Goal: Find specific page/section: Find specific page/section

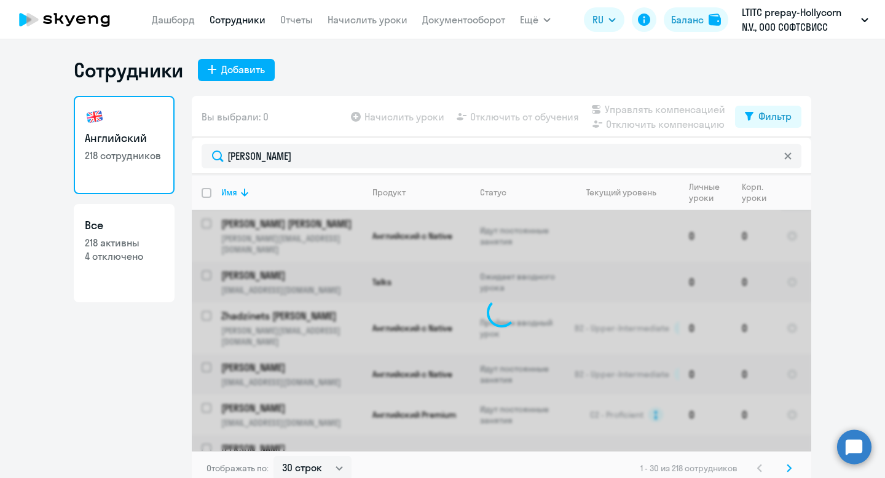
select select "30"
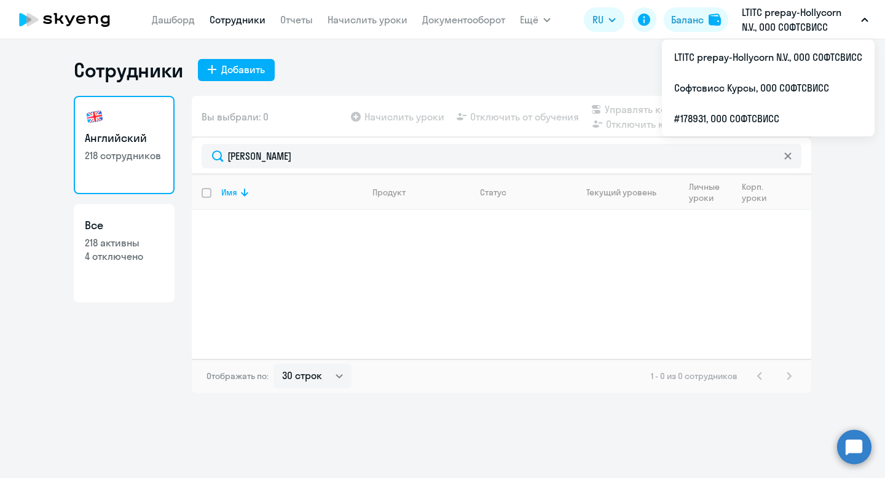
type input "[PERSON_NAME]"
click at [790, 17] on p "LTITC prepay-Hollycorn N.V., ООО СОФТСВИСС" at bounding box center [799, 20] width 114 height 30
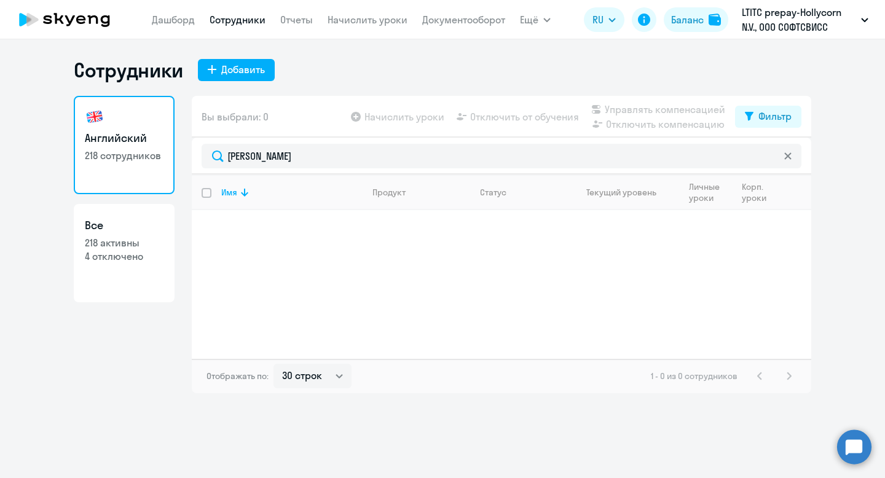
click at [790, 17] on p "LTITC prepay-Hollycorn N.V., ООО СОФТСВИСС" at bounding box center [799, 20] width 114 height 30
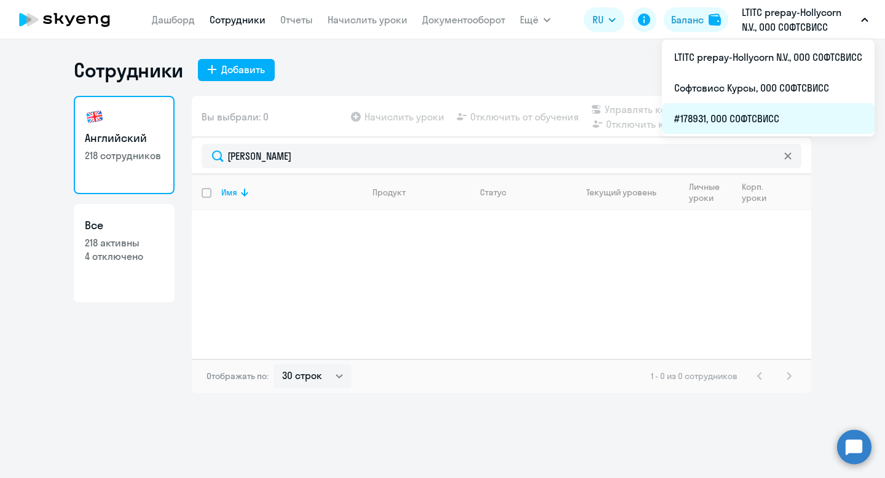
click at [772, 112] on li "#178931, ООО СОФТСВИСС" at bounding box center [768, 118] width 213 height 31
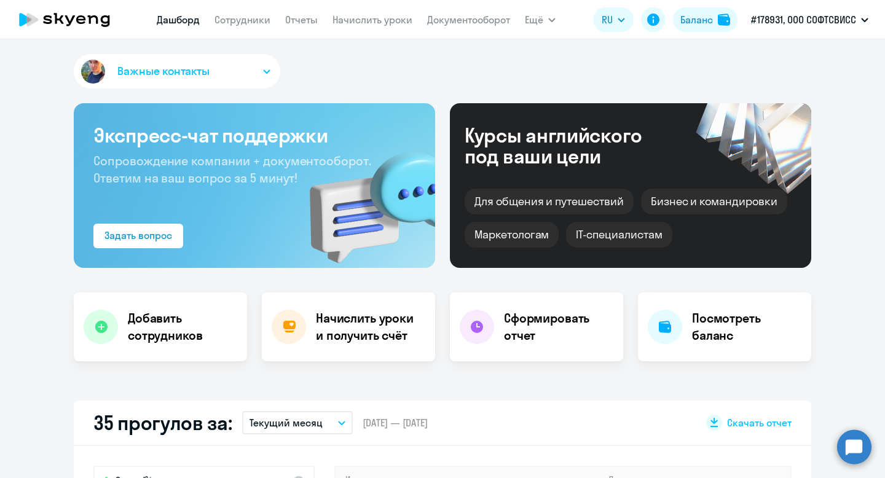
click at [238, 34] on app-header "[PERSON_NAME] Отчеты Начислить уроки Документооборот Ещё Дашборд Сотрудники Отч…" at bounding box center [442, 19] width 885 height 39
click at [246, 18] on link "Сотрудники" at bounding box center [243, 20] width 56 height 12
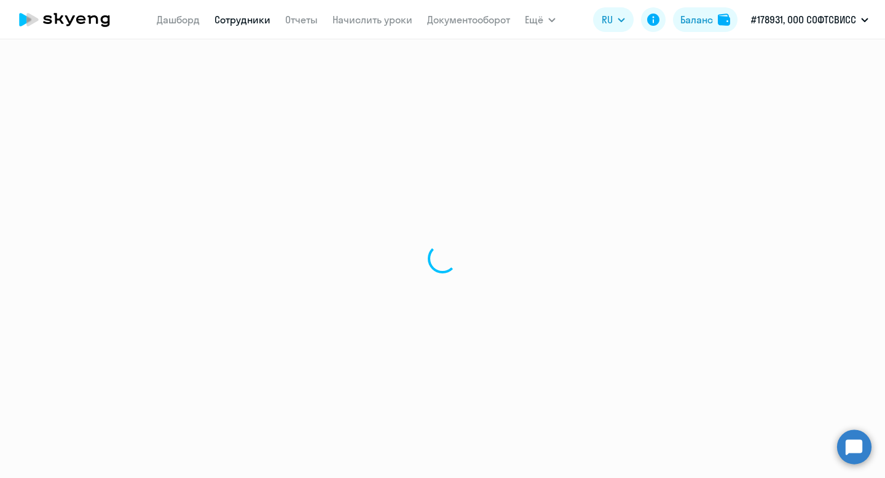
select select "30"
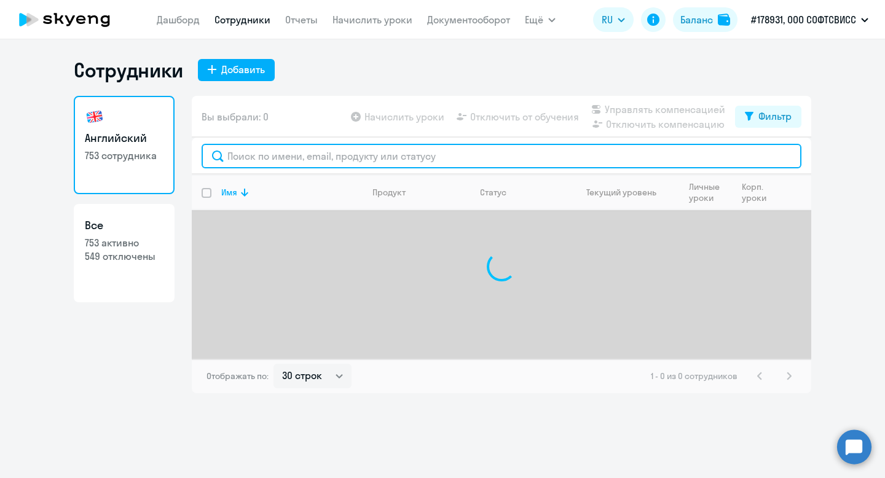
click at [304, 159] on input "text" at bounding box center [502, 156] width 600 height 25
paste input "[PERSON_NAME]"
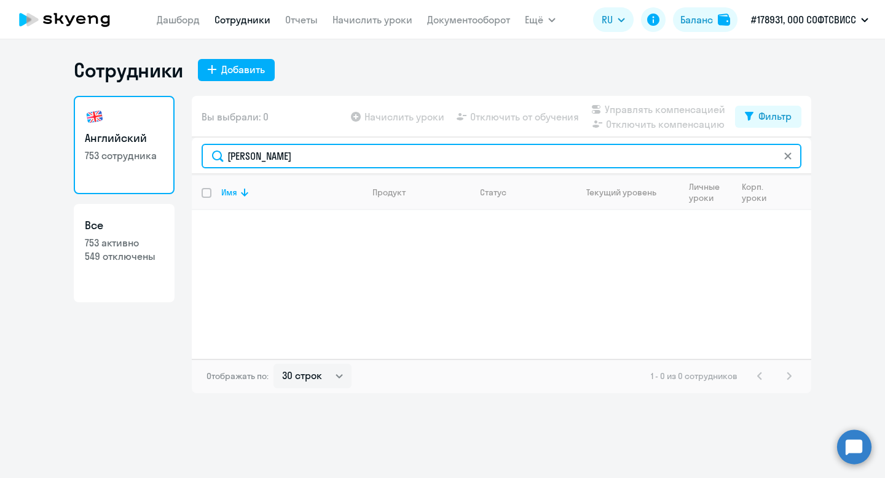
click at [228, 154] on input "[PERSON_NAME]" at bounding box center [502, 156] width 600 height 25
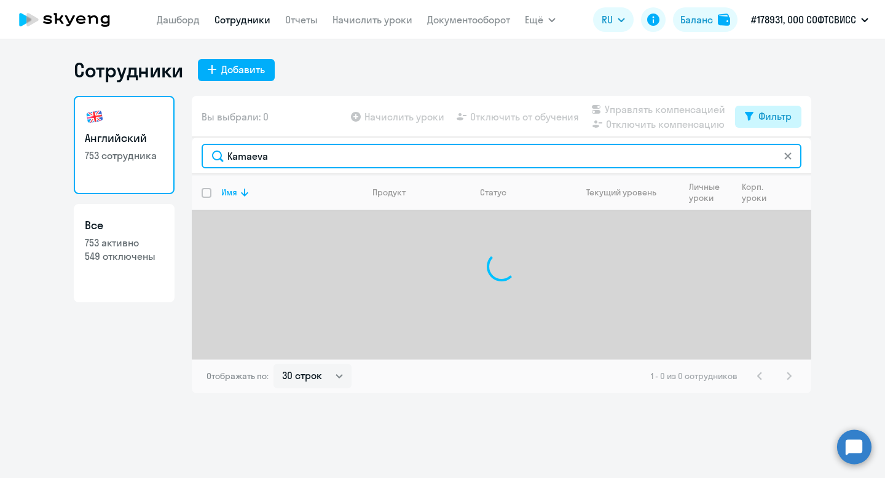
type input "Kamaeva"
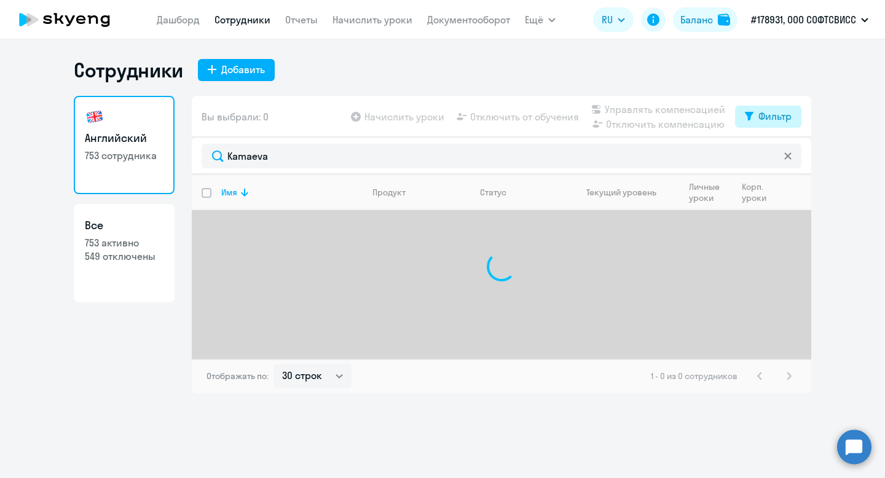
click at [745, 124] on button "Фильтр" at bounding box center [768, 117] width 66 height 22
click at [779, 159] on span at bounding box center [781, 157] width 21 height 12
click at [771, 157] on input "checkbox" at bounding box center [770, 156] width 1 height 1
checkbox input "true"
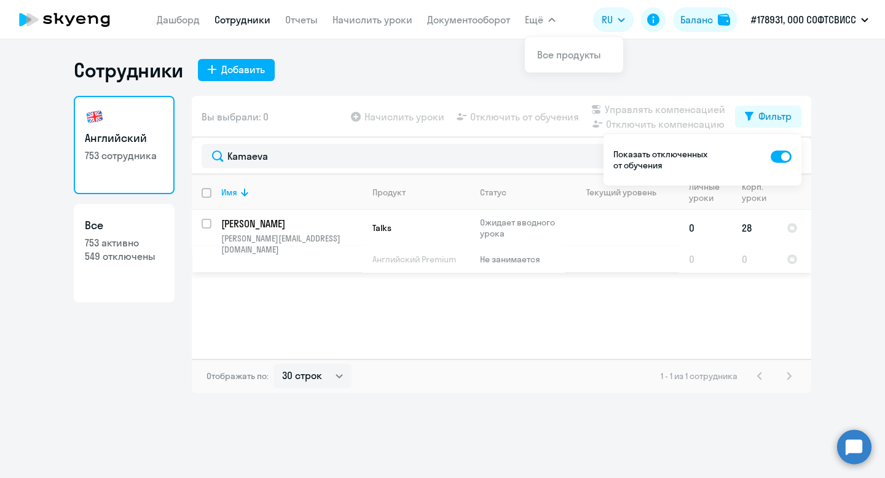
click at [253, 221] on p "[PERSON_NAME]" at bounding box center [290, 224] width 139 height 14
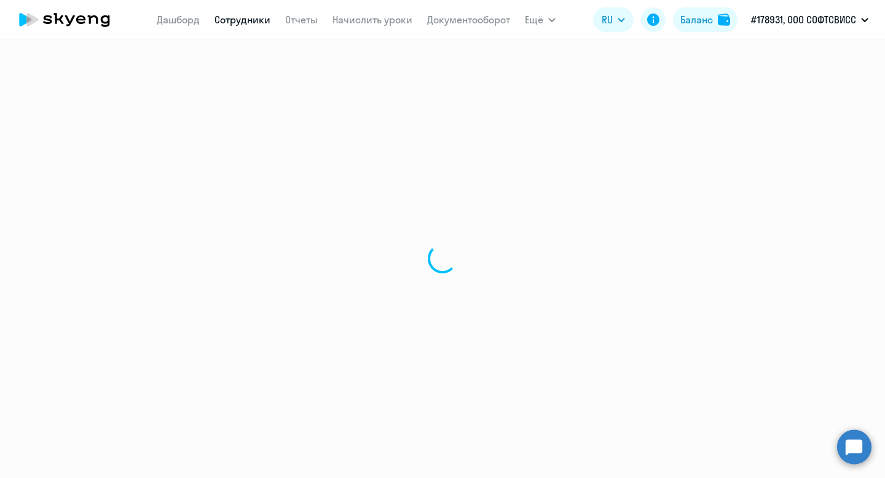
select select "english"
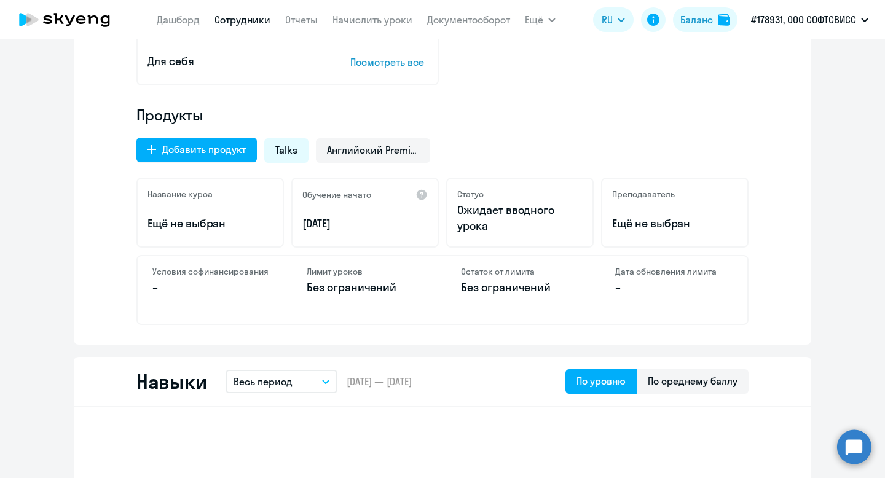
scroll to position [328, 0]
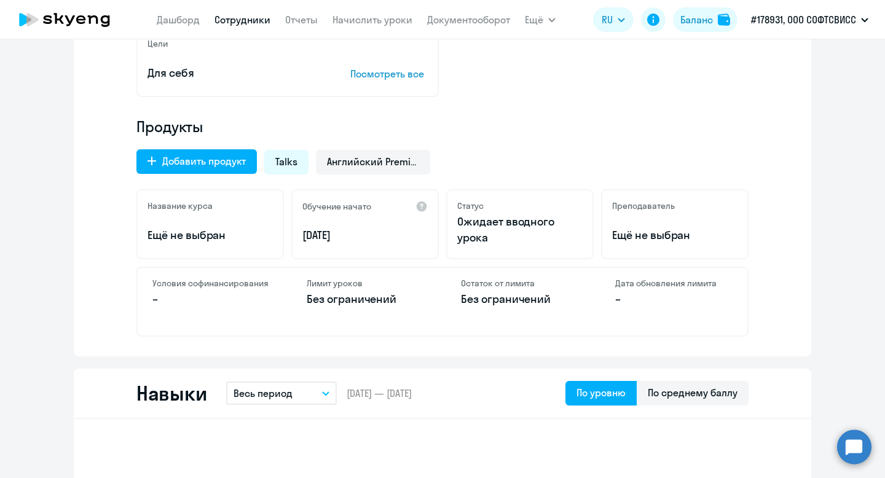
click at [293, 165] on span "Talks" at bounding box center [286, 162] width 22 height 14
click at [291, 168] on div "Talks" at bounding box center [286, 162] width 44 height 25
click at [368, 164] on span "Английский Premium" at bounding box center [373, 162] width 92 height 14
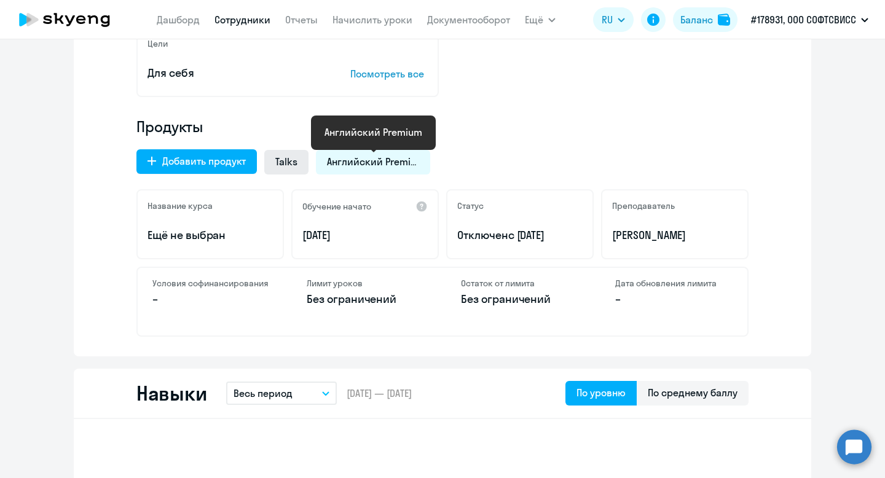
click at [285, 160] on span "Talks" at bounding box center [286, 162] width 22 height 14
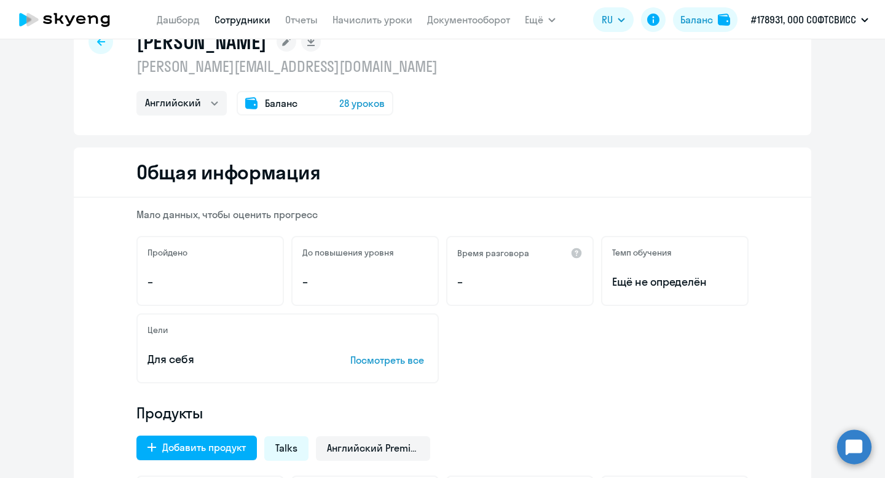
scroll to position [0, 0]
